Goal: Find specific page/section: Find specific page/section

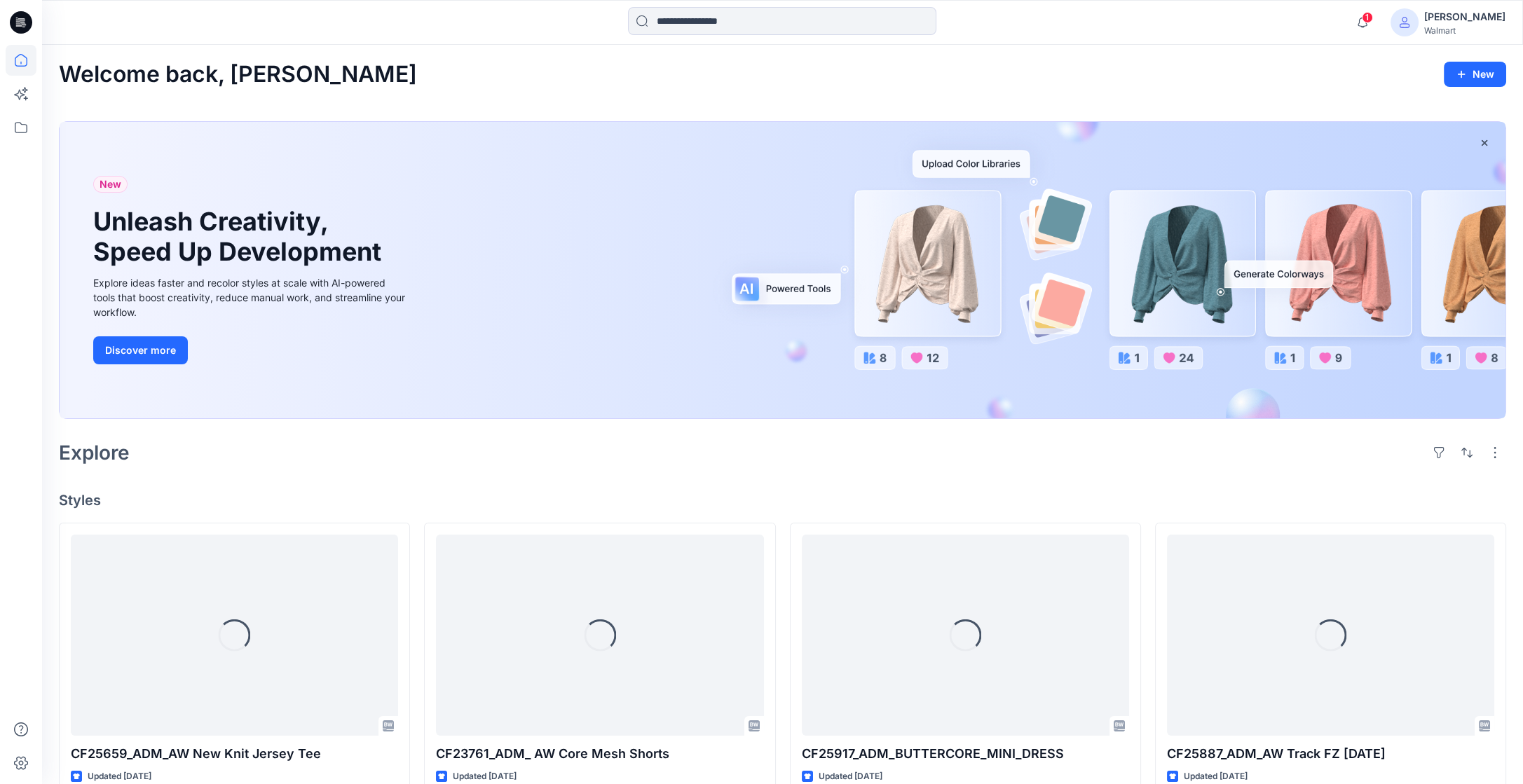
click at [681, 22] on input at bounding box center [783, 21] width 309 height 28
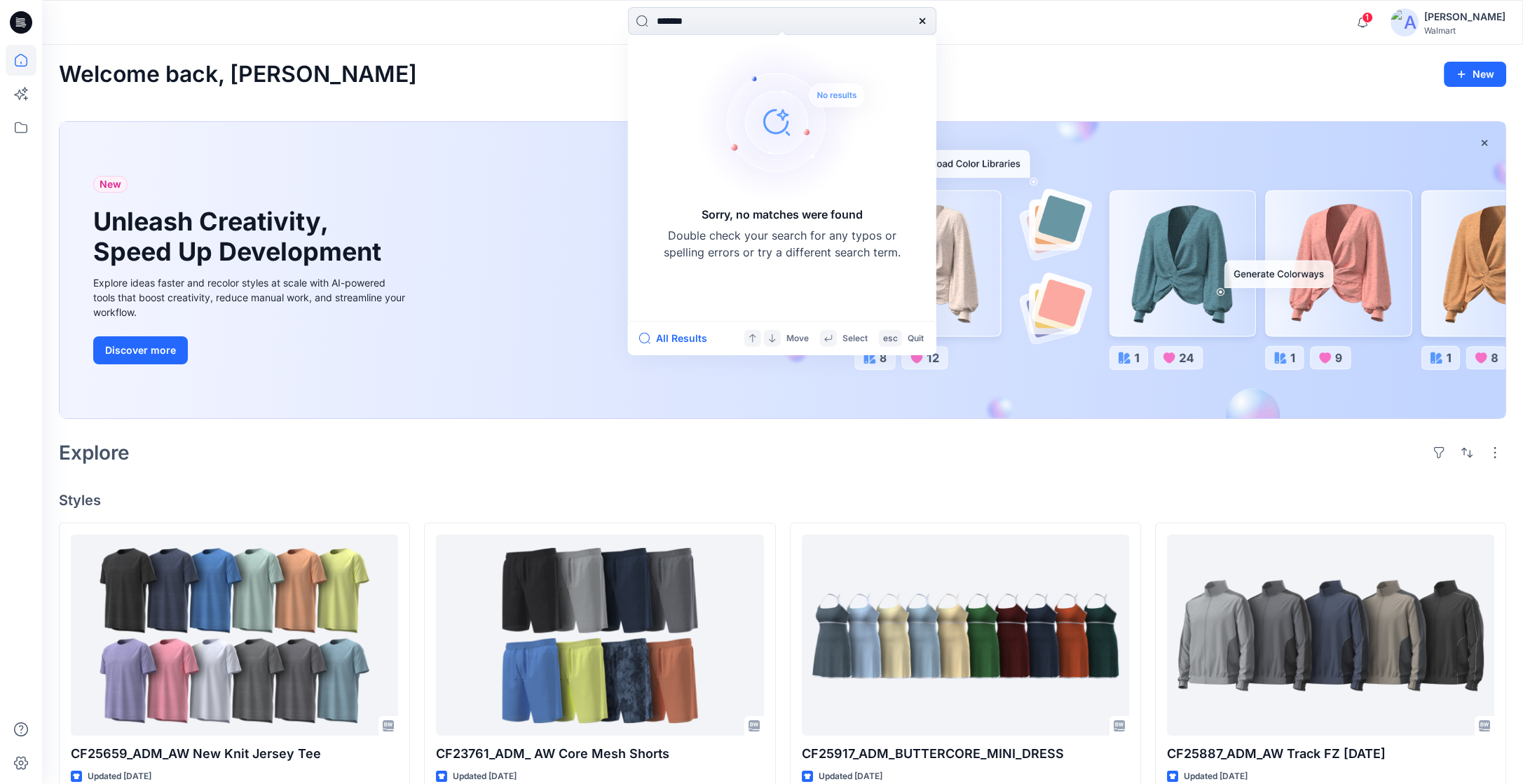
type input "*******"
click at [924, 21] on icon at bounding box center [922, 20] width 11 height 11
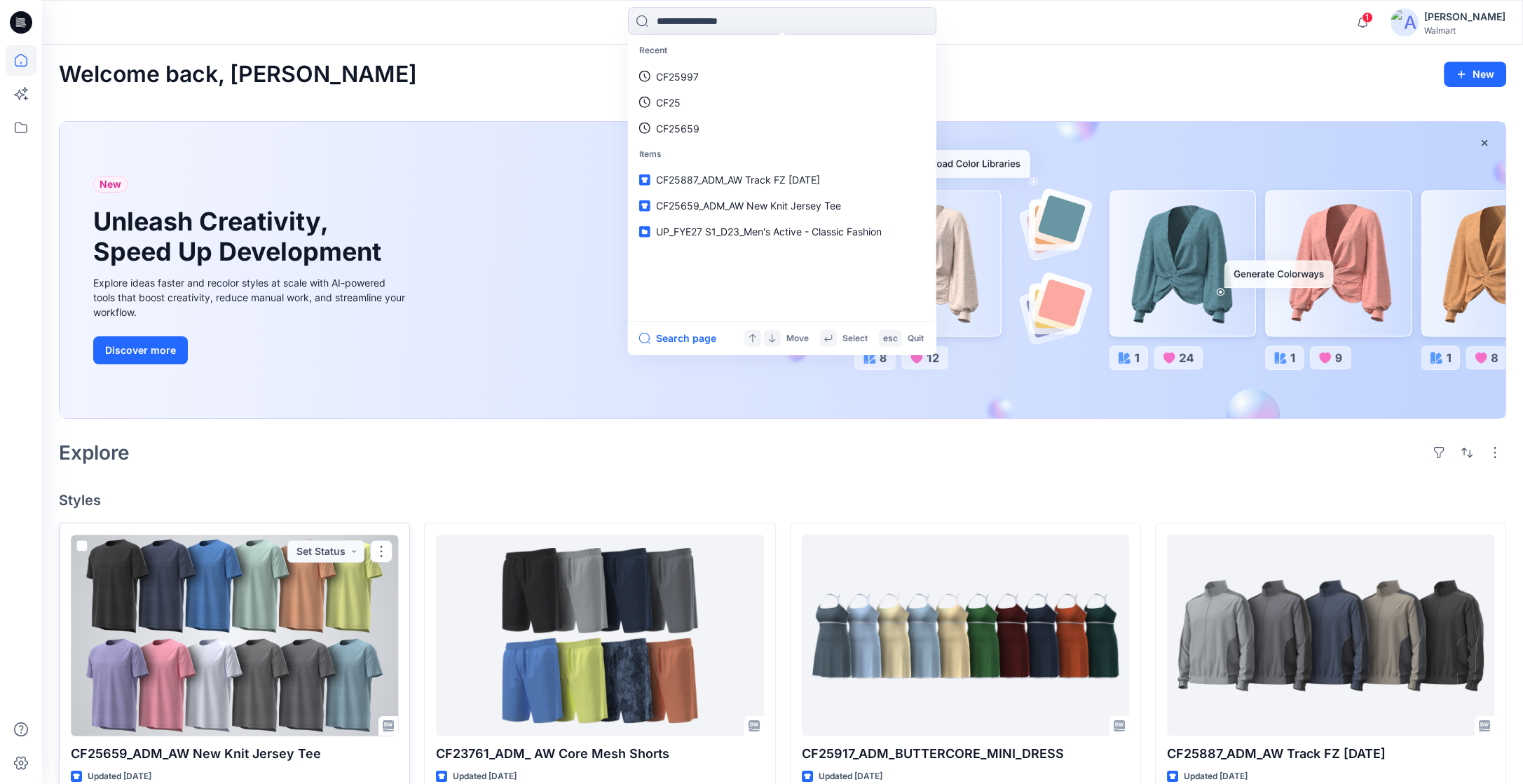
click at [331, 587] on div at bounding box center [235, 635] width 328 height 201
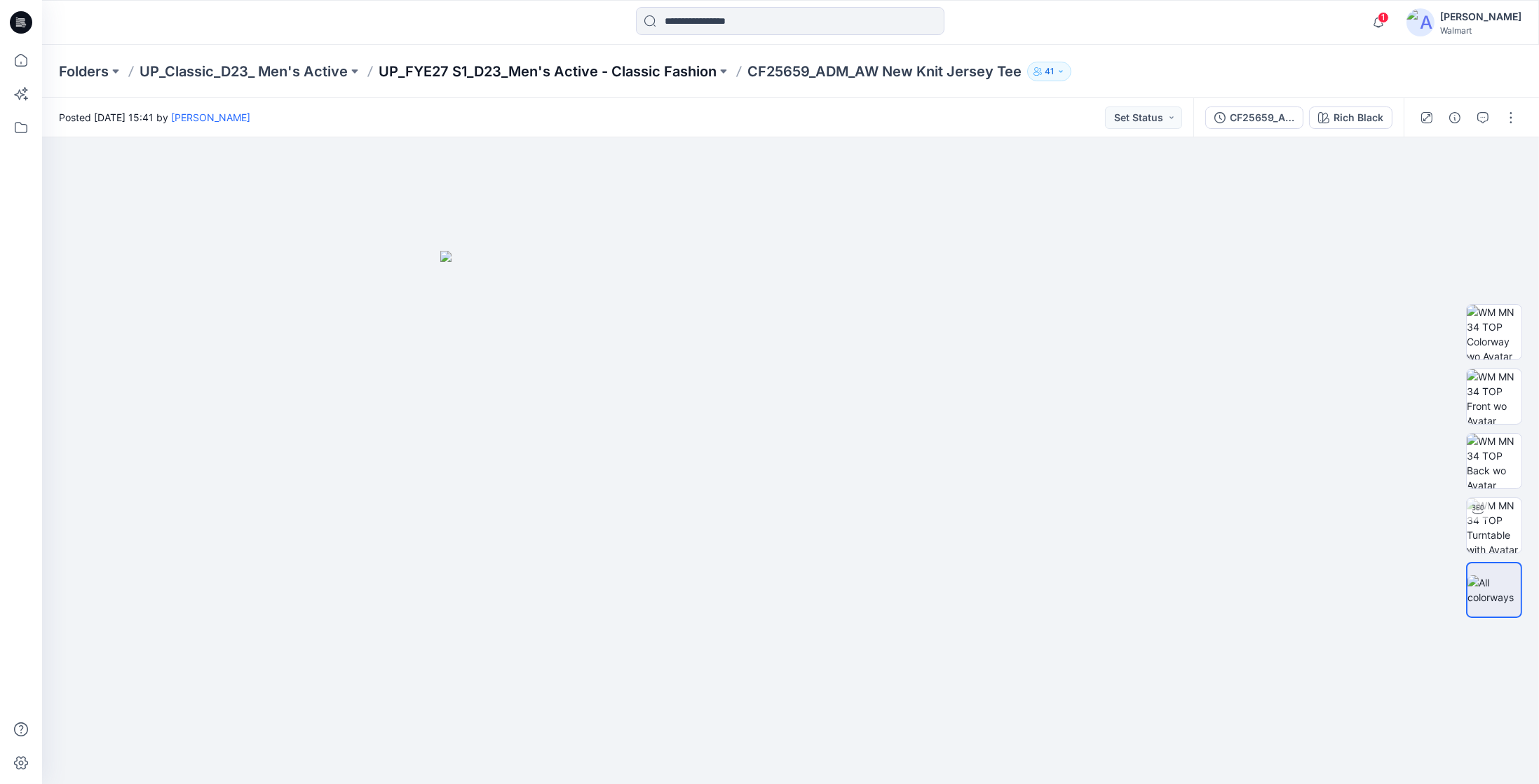
click at [614, 71] on p "UP_FYE27 S1_D23_Men's Active - Classic Fashion" at bounding box center [547, 71] width 338 height 20
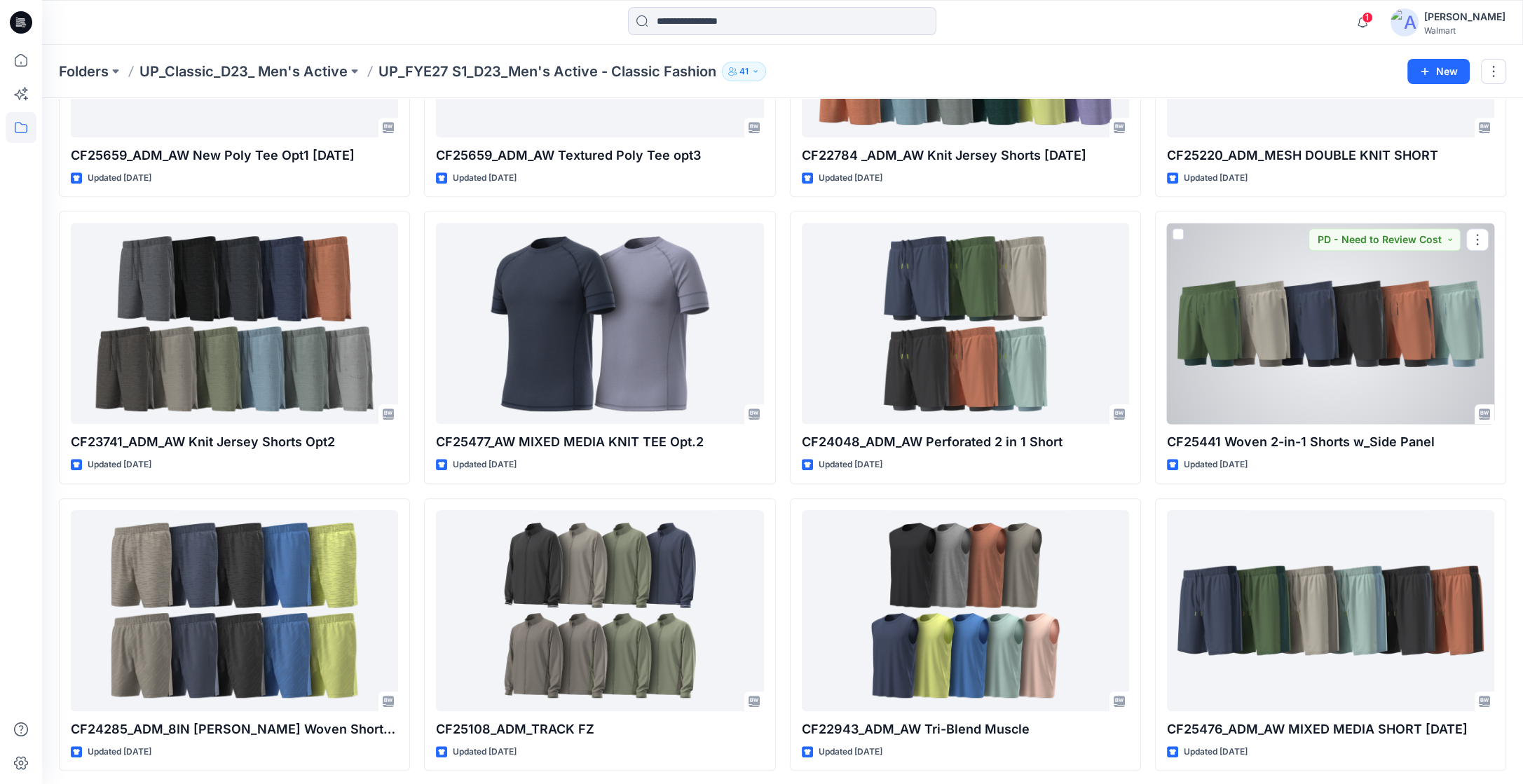
scroll to position [1672, 0]
